Goal: Check status: Check status

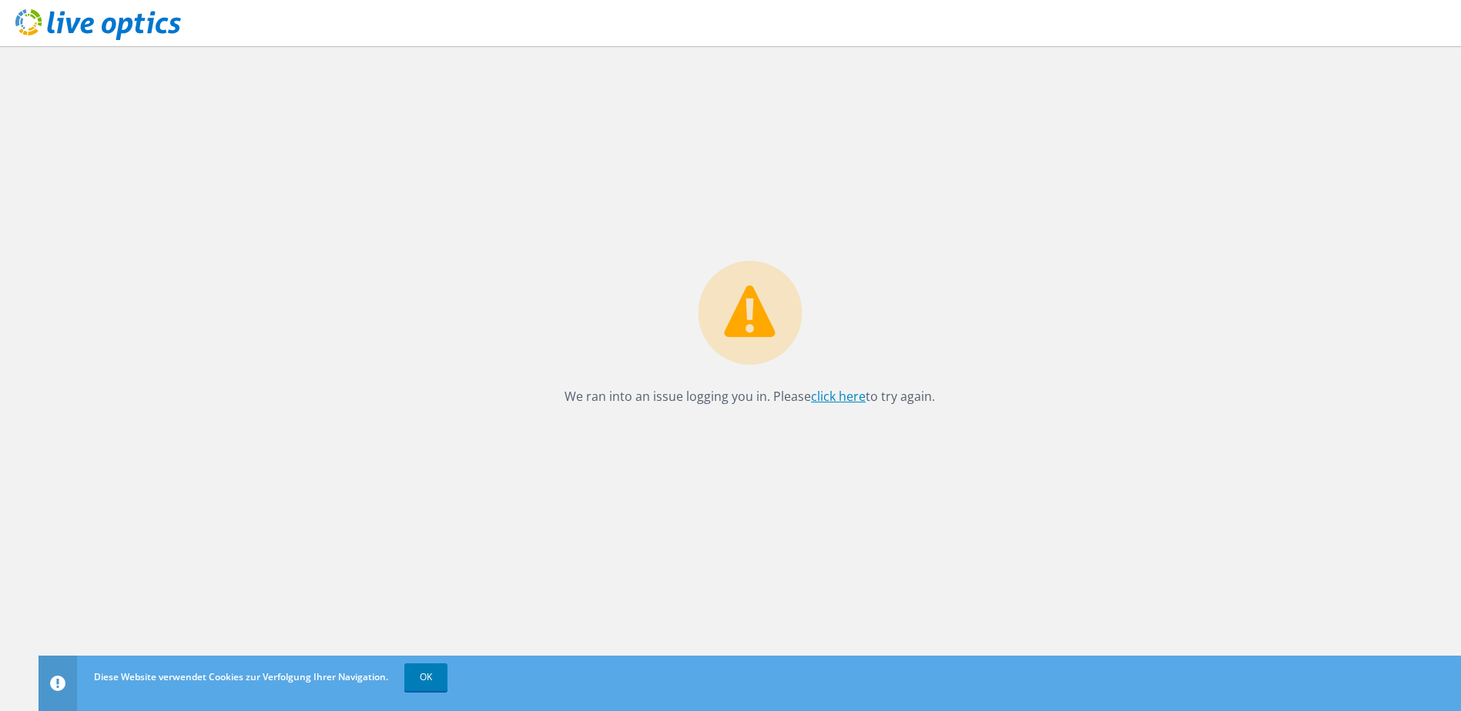
click at [842, 393] on link "click here" at bounding box center [838, 396] width 55 height 17
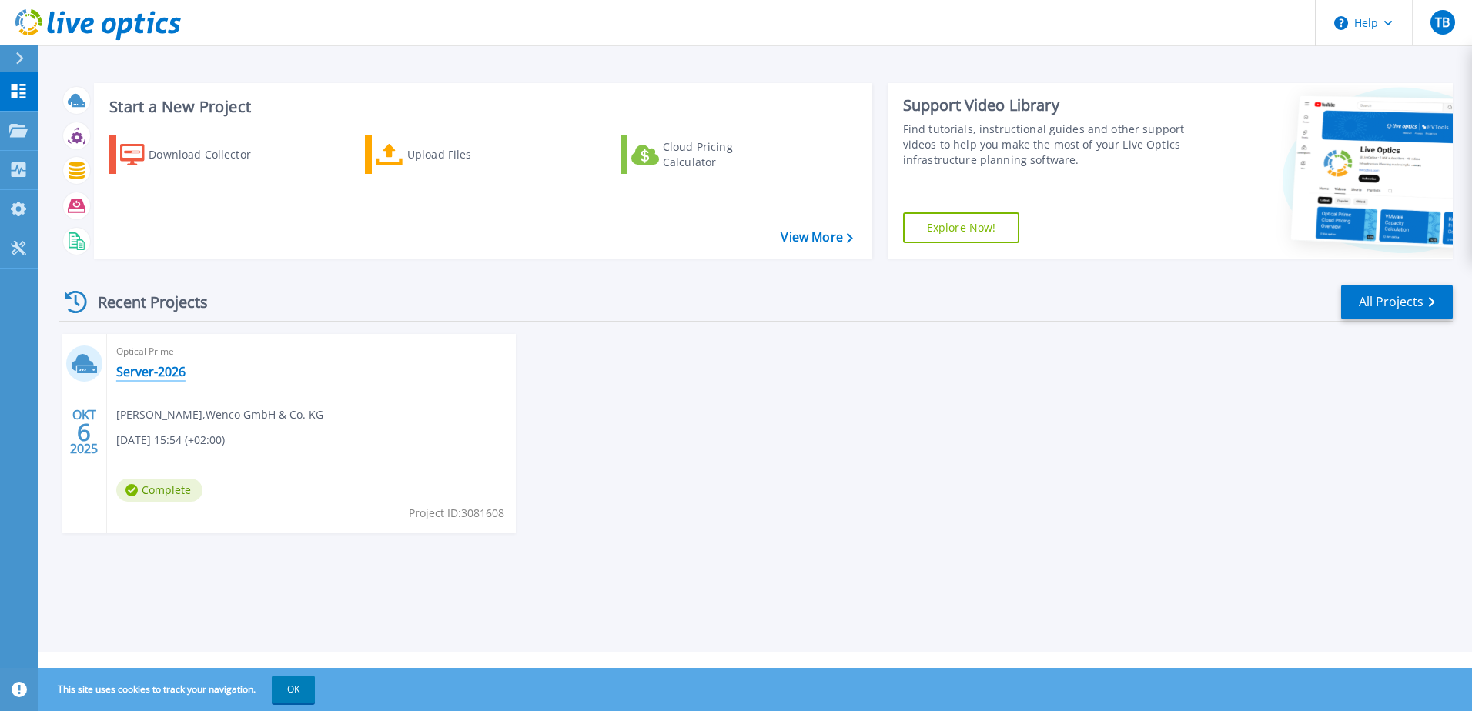
click at [152, 366] on link "Server-2026" at bounding box center [150, 371] width 69 height 15
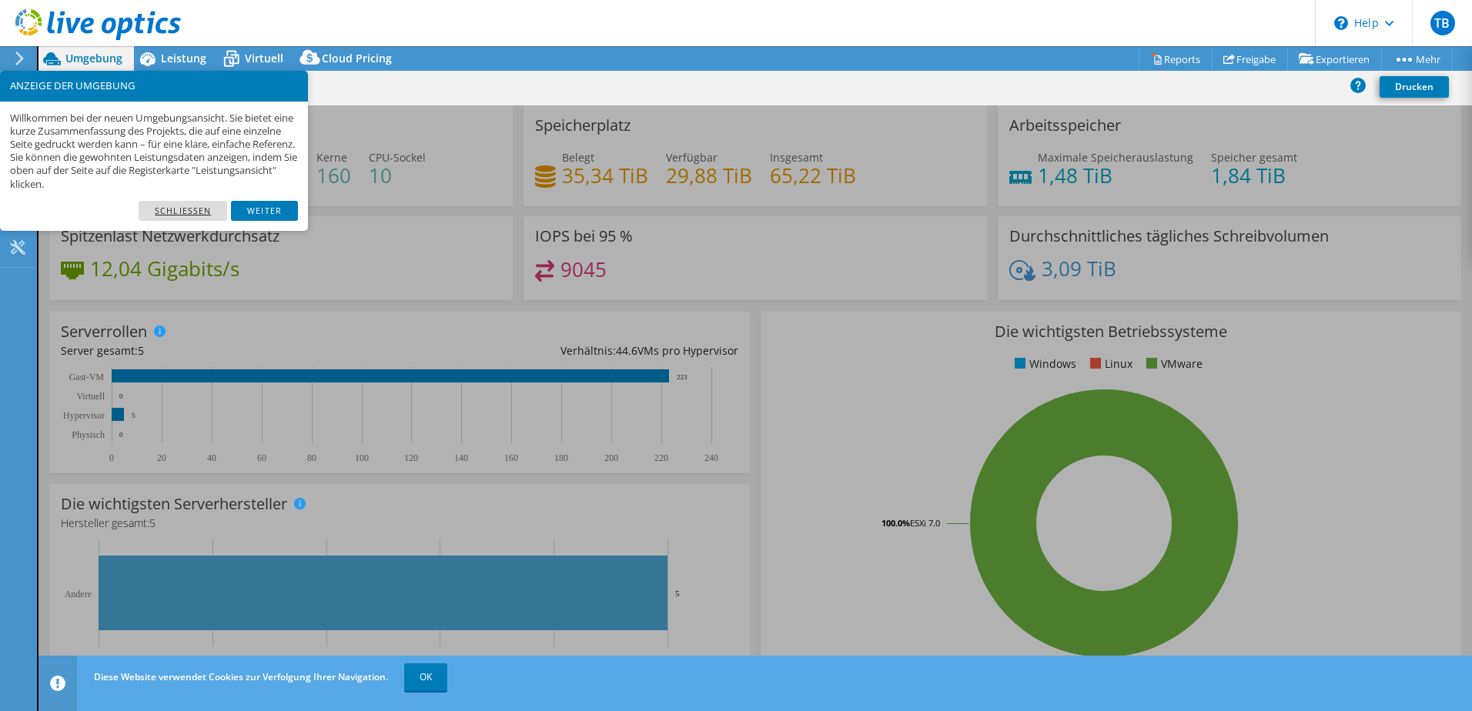
click at [195, 209] on link "Schließen" at bounding box center [183, 211] width 89 height 20
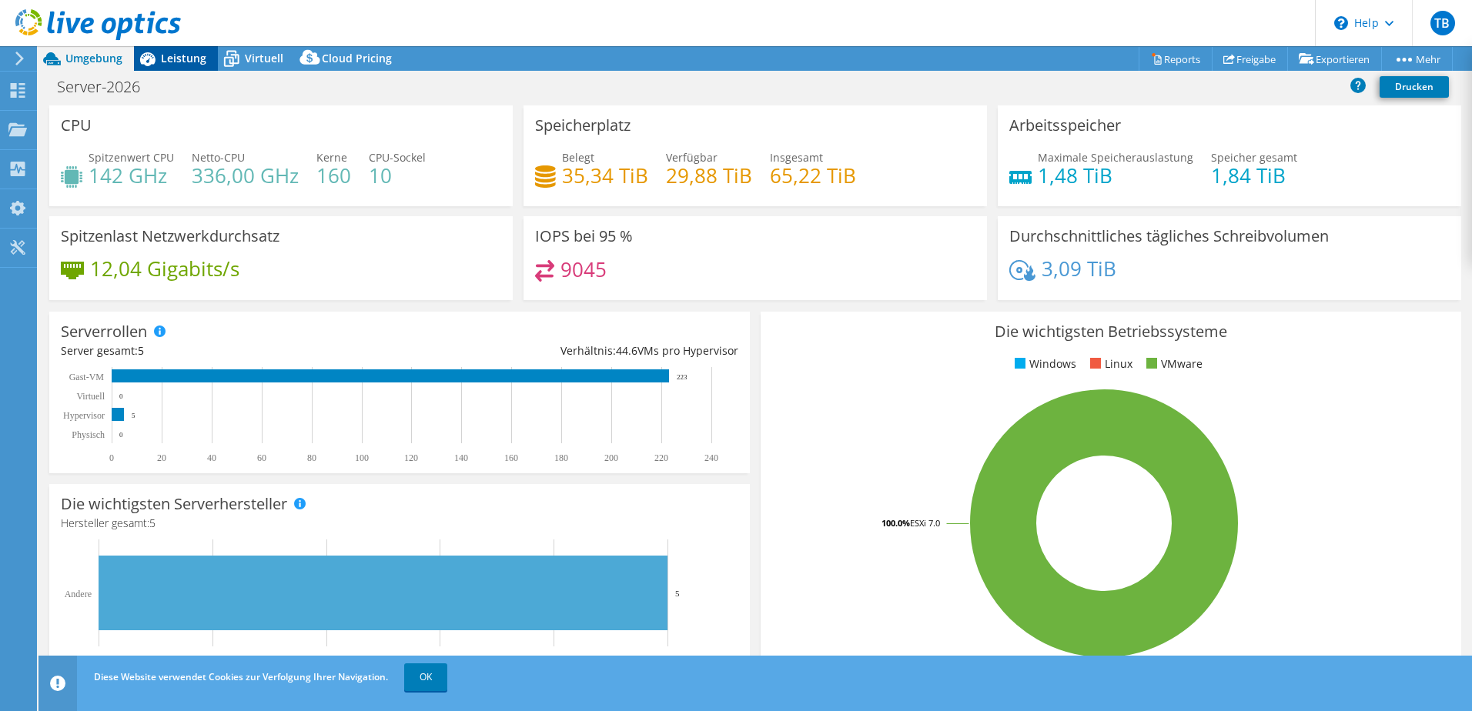
click at [166, 52] on span "Leistung" at bounding box center [183, 58] width 45 height 15
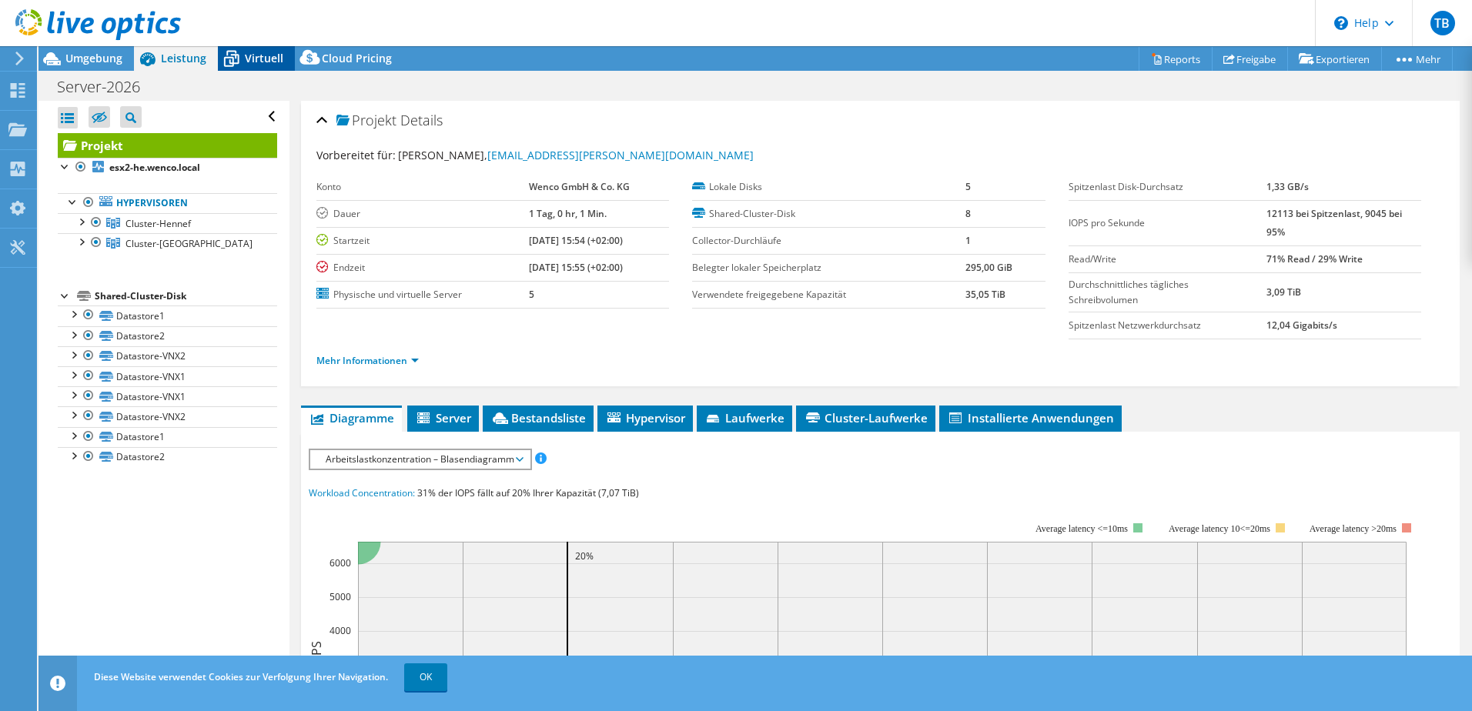
click at [246, 60] on span "Virtuell" at bounding box center [264, 58] width 38 height 15
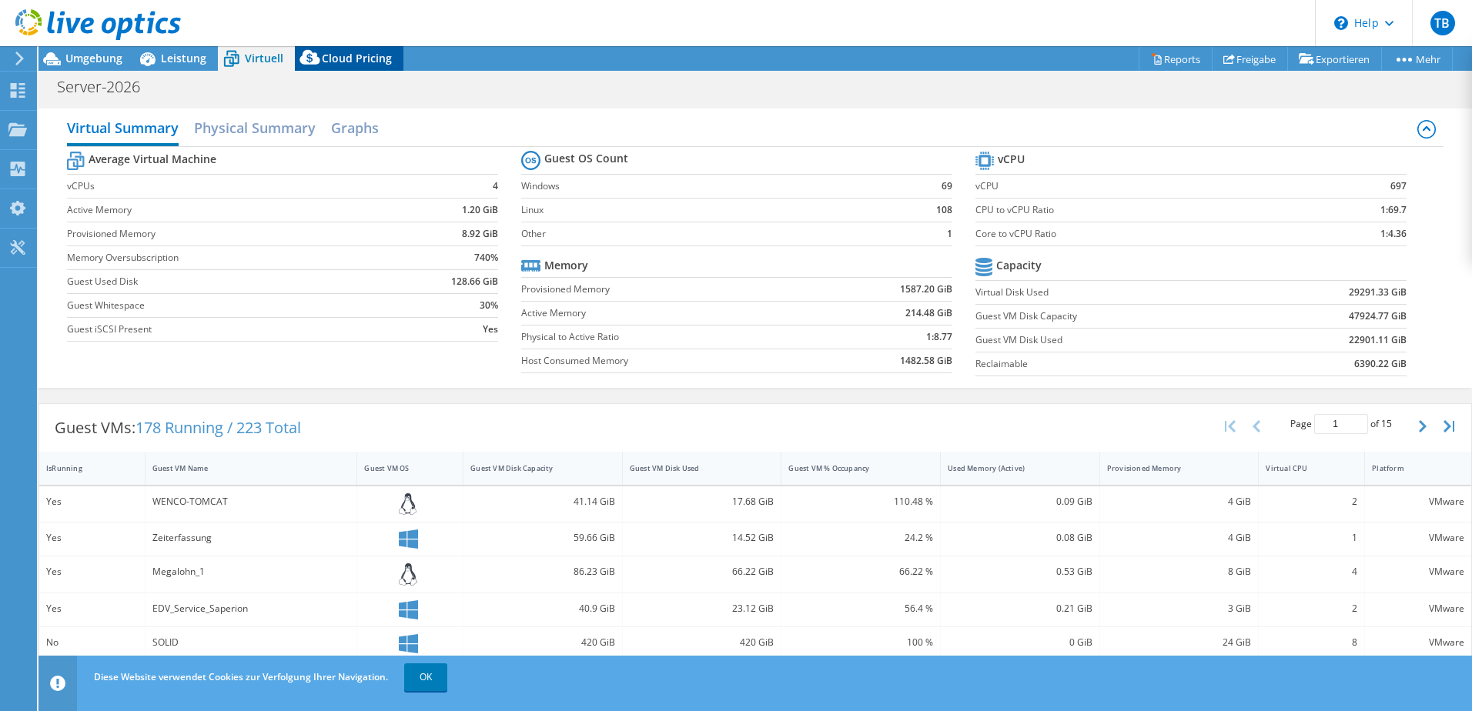
click at [322, 56] on icon at bounding box center [310, 60] width 31 height 31
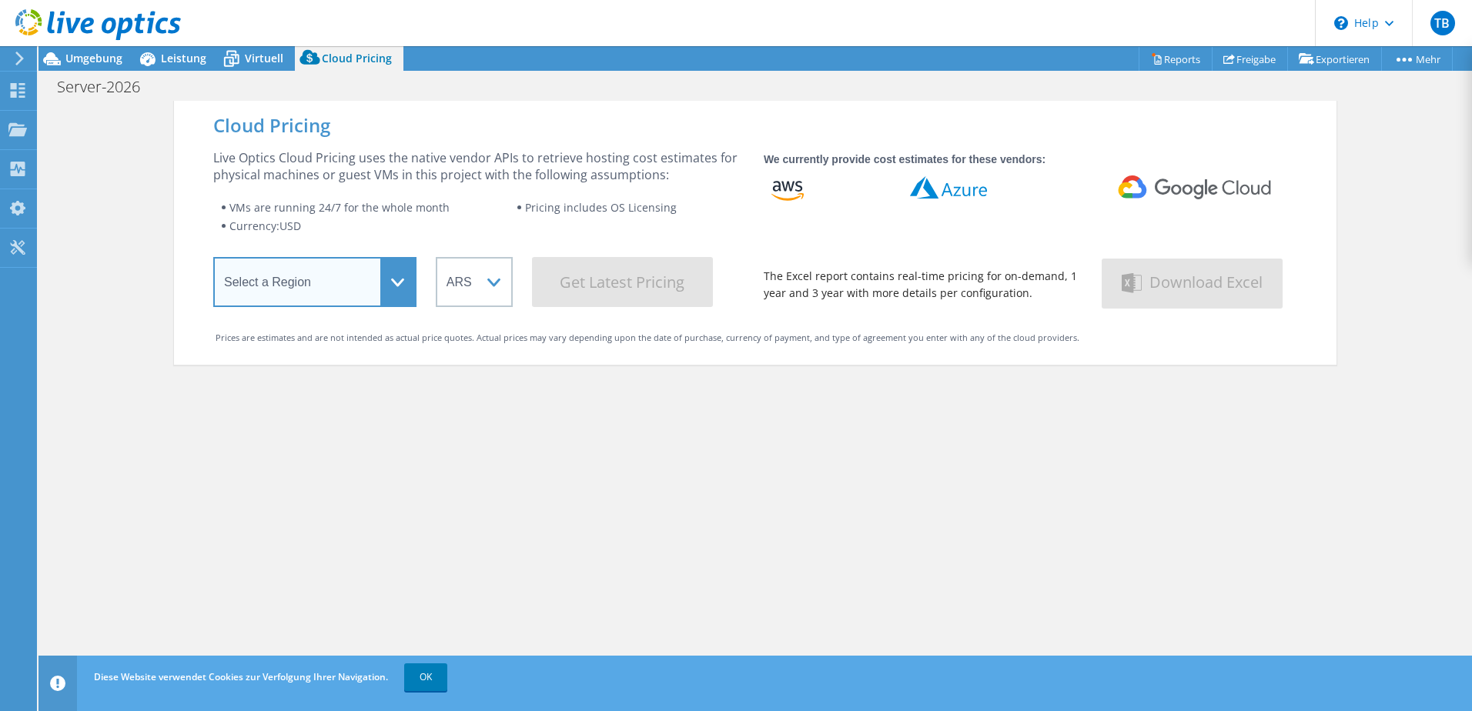
click at [393, 285] on select "Select a Region Asia Pacific (Hong Kong) Asia Pacific (Mumbai) Asia Pacific (Se…" at bounding box center [314, 282] width 203 height 50
select select "EUFrankfurt"
click at [213, 260] on select "Select a Region Asia Pacific (Hong Kong) Asia Pacific (Mumbai) Asia Pacific (Se…" at bounding box center [314, 282] width 203 height 50
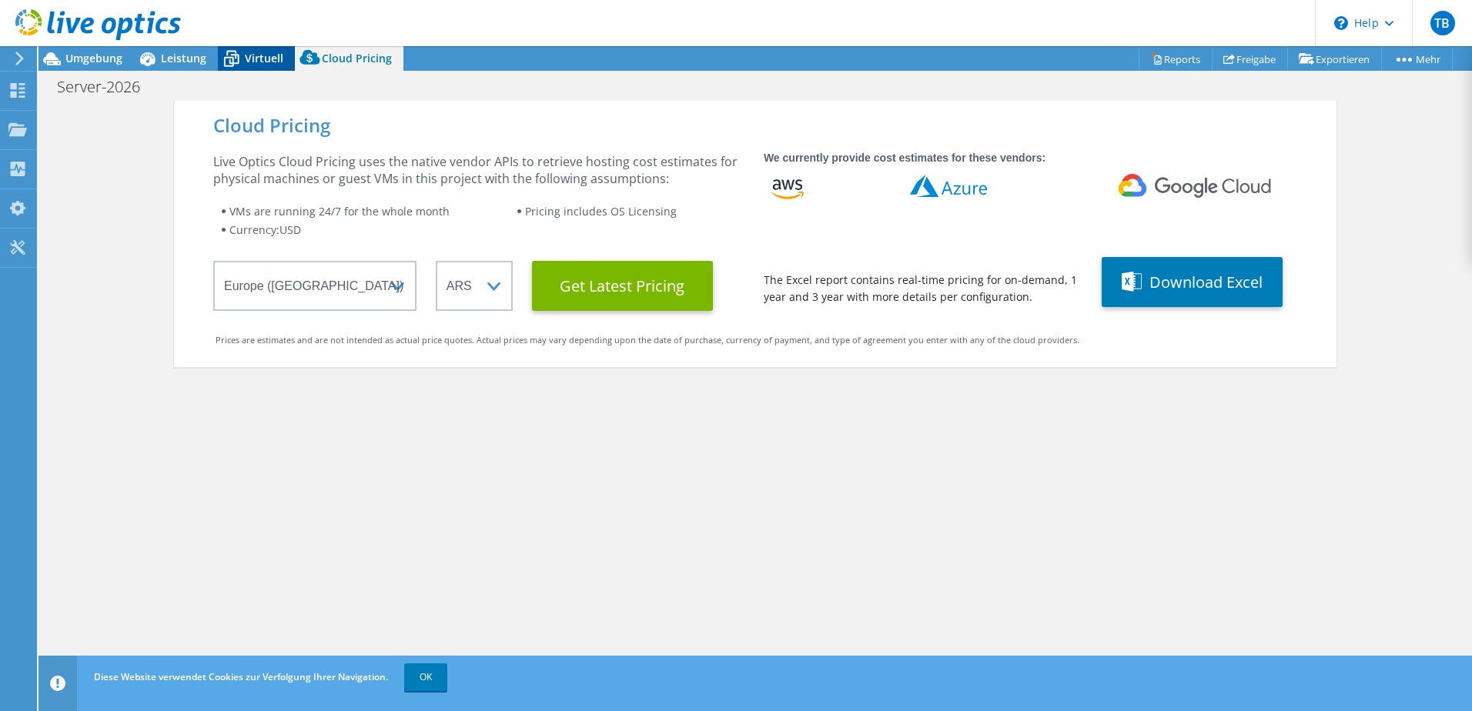
click at [256, 55] on span "Virtuell" at bounding box center [264, 58] width 38 height 15
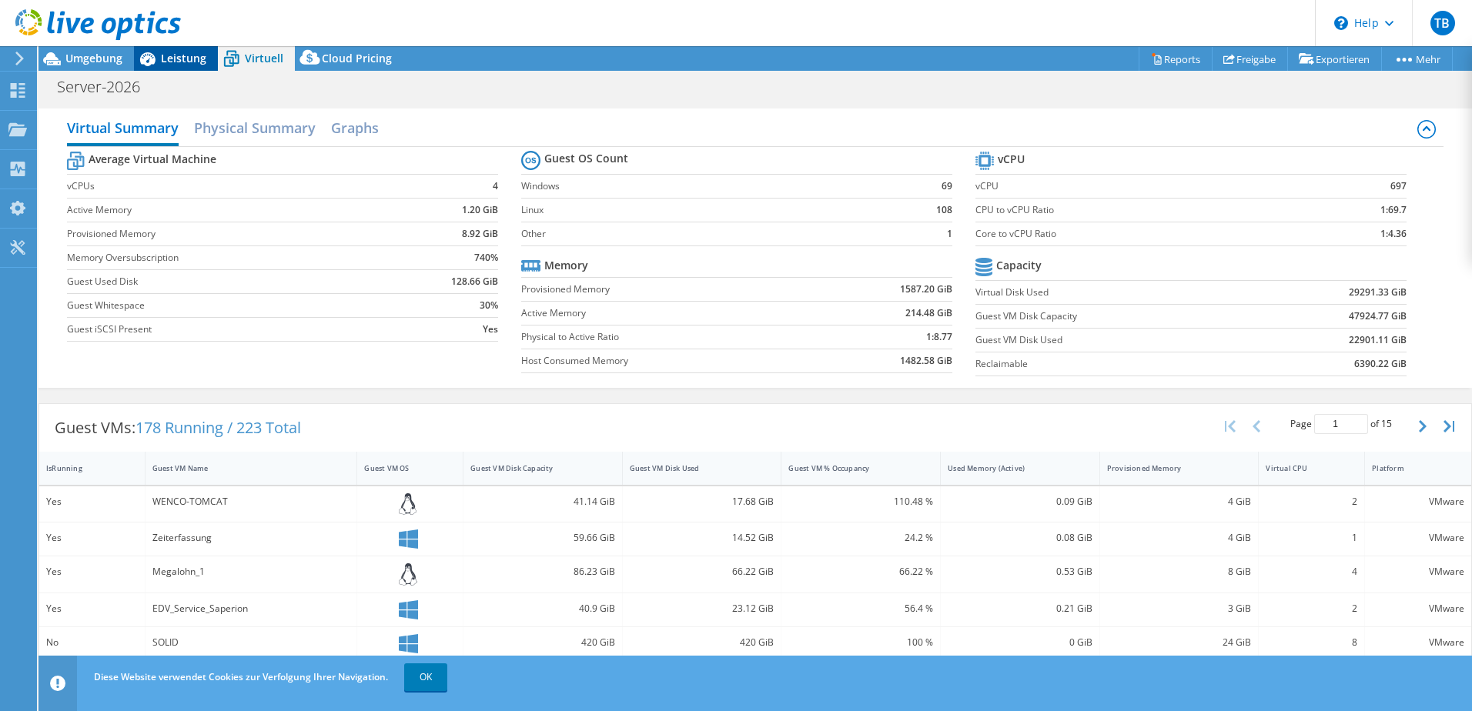
click at [181, 55] on span "Leistung" at bounding box center [183, 58] width 45 height 15
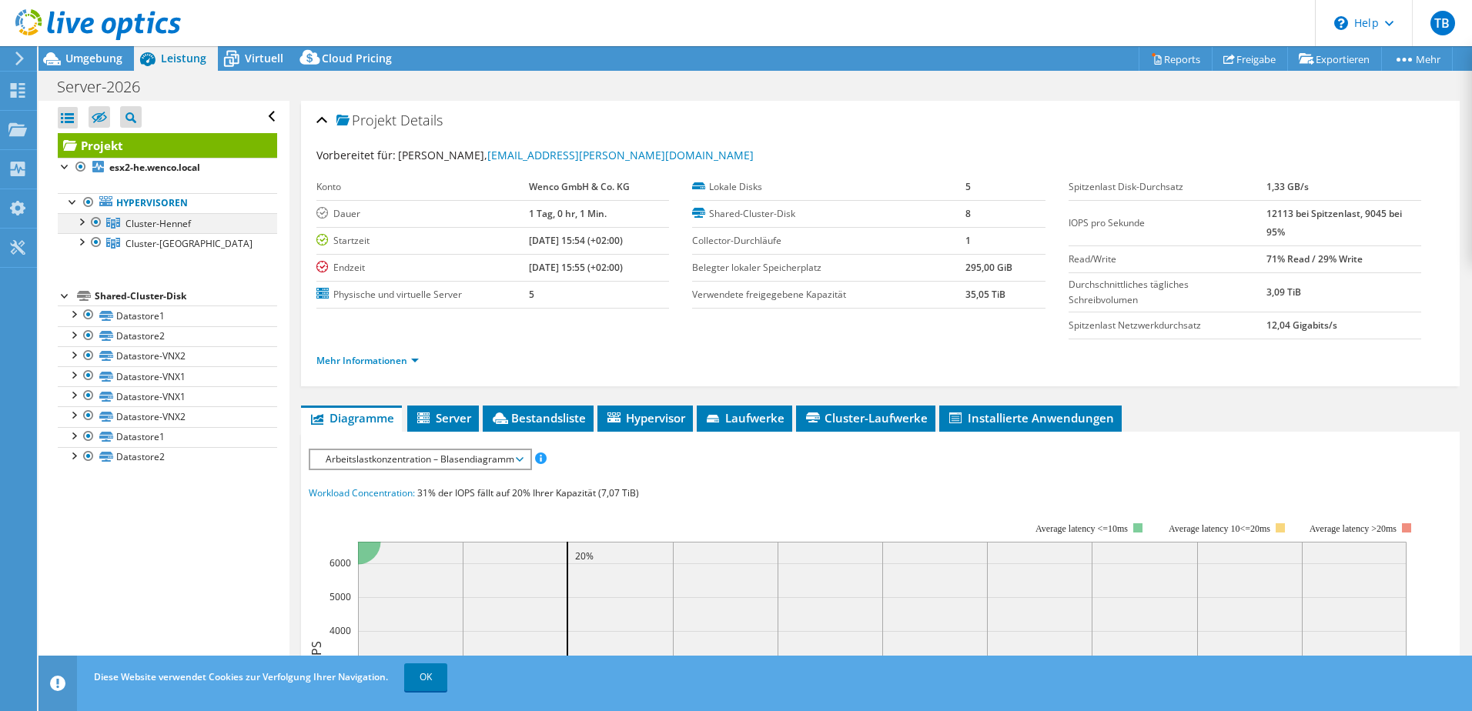
click at [82, 223] on div at bounding box center [80, 220] width 15 height 15
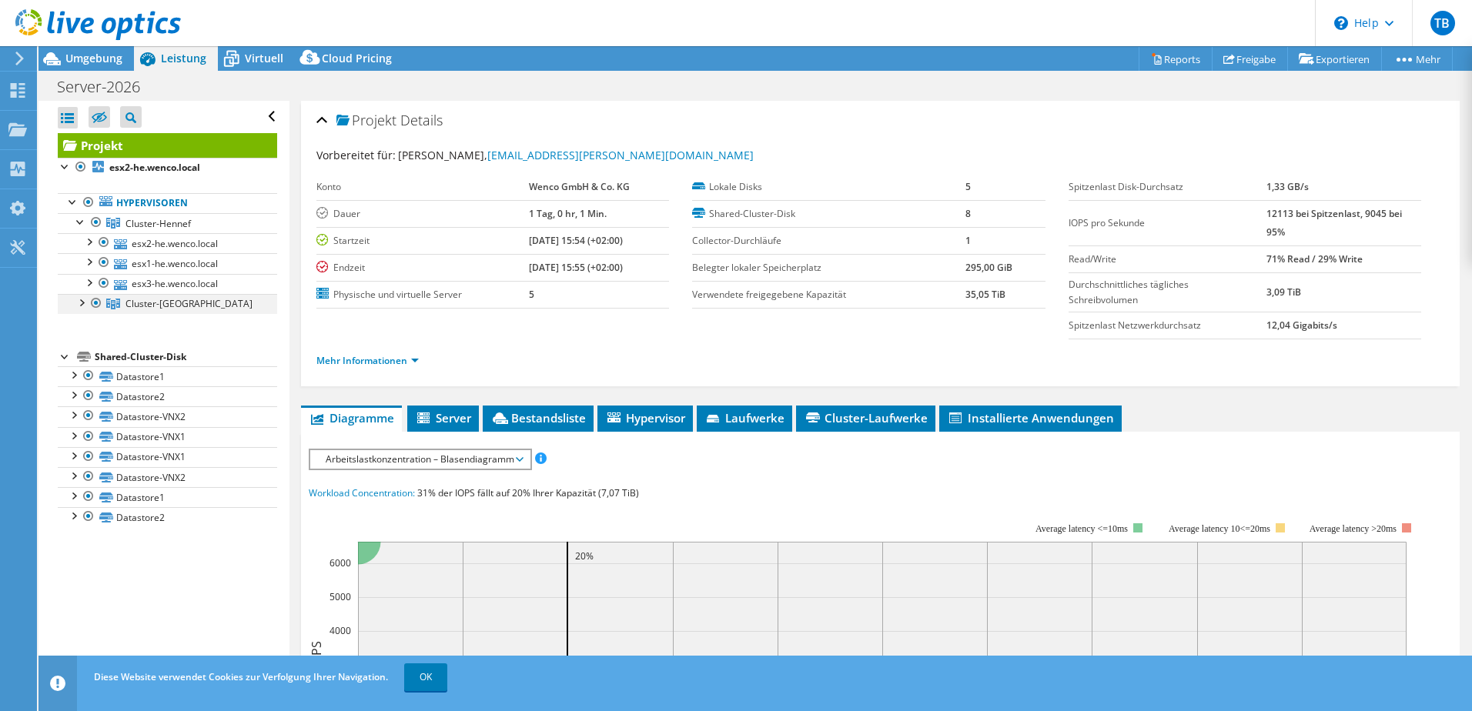
click at [82, 304] on div at bounding box center [80, 301] width 15 height 15
